Goal: Navigation & Orientation: Find specific page/section

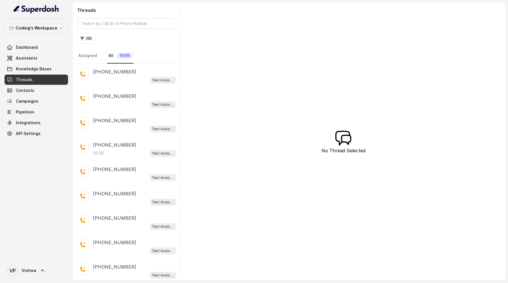
click at [23, 77] on span "Threads" at bounding box center [24, 80] width 17 height 6
click at [29, 104] on link "Campaigns" at bounding box center [37, 101] width 64 height 10
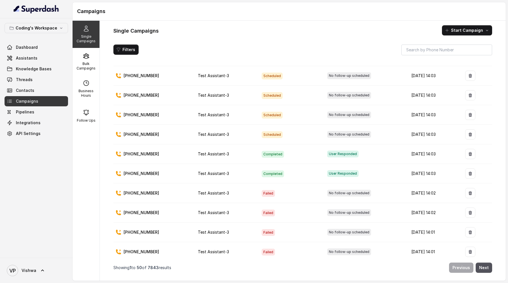
scroll to position [798, 0]
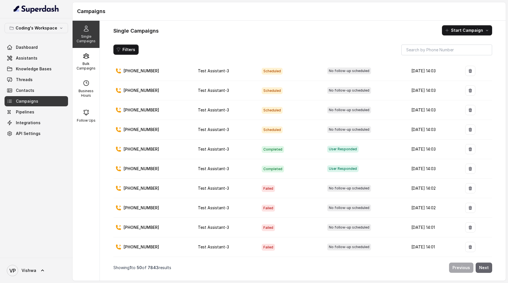
click at [489, 266] on button "Next" at bounding box center [484, 268] width 16 height 10
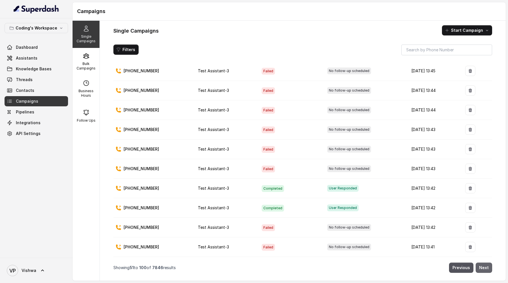
click at [487, 269] on button "Next" at bounding box center [484, 268] width 16 height 10
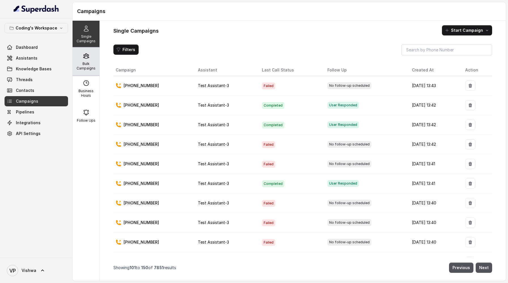
click at [84, 60] on div "Bulk Campaigns" at bounding box center [86, 61] width 27 height 27
